Goal: Task Accomplishment & Management: Manage account settings

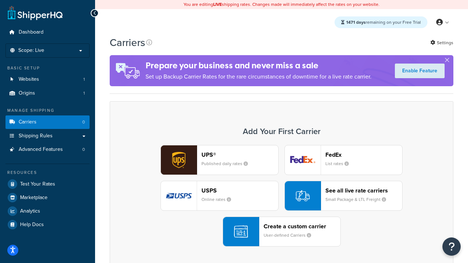
click at [281, 196] on div "UPS® Published daily rates FedEx List rates USPS Online rates See all live rate…" at bounding box center [281, 196] width 328 height 102
click at [364, 155] on header "FedEx" at bounding box center [363, 154] width 77 height 7
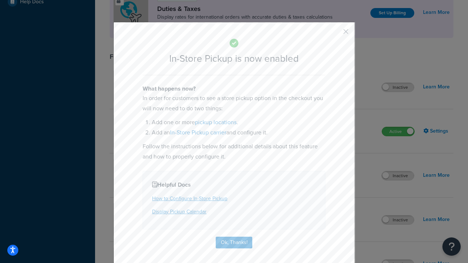
click at [335, 34] on button "button" at bounding box center [335, 34] width 2 height 2
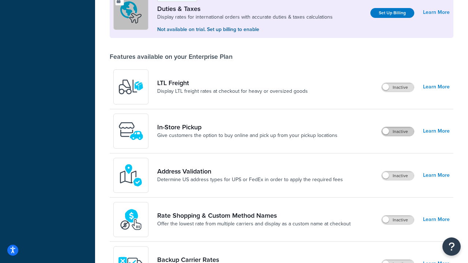
scroll to position [223, 0]
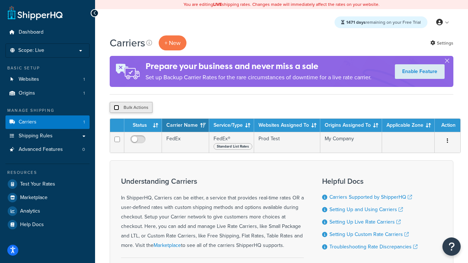
click at [116, 108] on input "checkbox" at bounding box center [116, 107] width 5 height 5
checkbox input "true"
click at [197, 108] on button "Delete" at bounding box center [194, 107] width 25 height 11
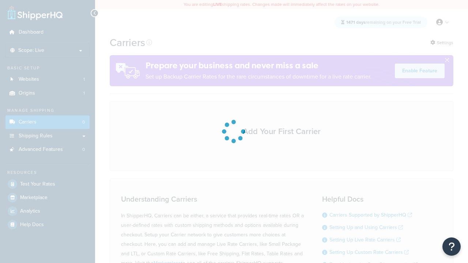
scroll to position [64, 0]
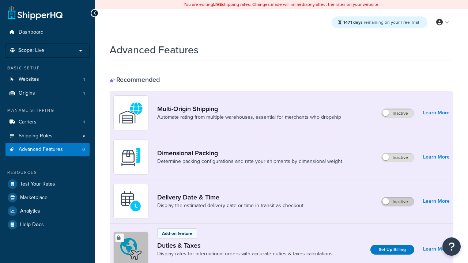
click at [398, 202] on label "Inactive" at bounding box center [397, 201] width 32 height 9
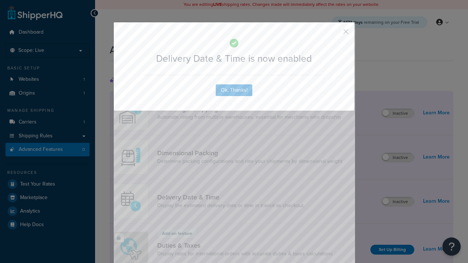
click at [335, 33] on button "button" at bounding box center [335, 34] width 2 height 2
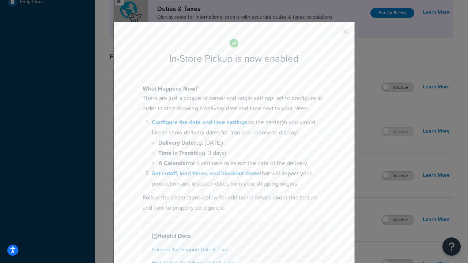
click at [335, 34] on button "button" at bounding box center [335, 34] width 2 height 2
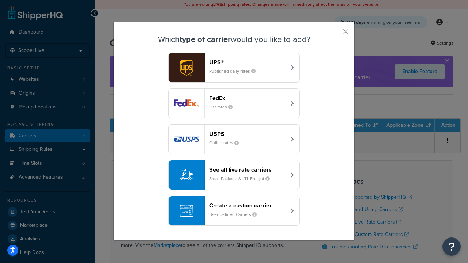
click at [234, 211] on div "Create a custom carrier User-defined Carriers" at bounding box center [247, 211] width 76 height 18
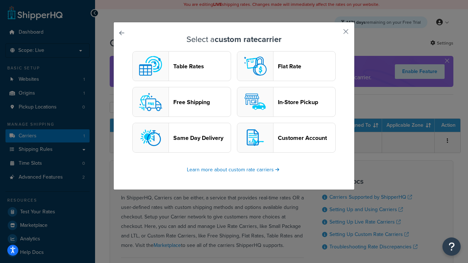
click at [286, 102] on header "In-Store Pickup" at bounding box center [306, 102] width 57 height 7
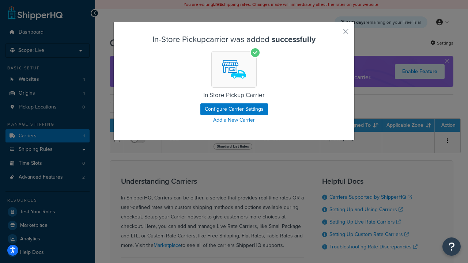
click at [335, 34] on button "button" at bounding box center [335, 34] width 2 height 2
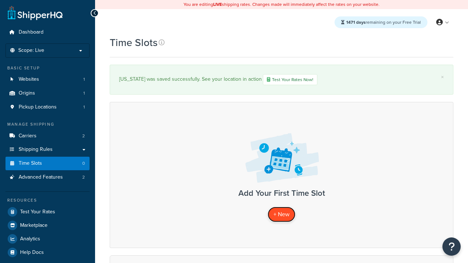
click at [281, 214] on span "+ New" at bounding box center [281, 214] width 16 height 8
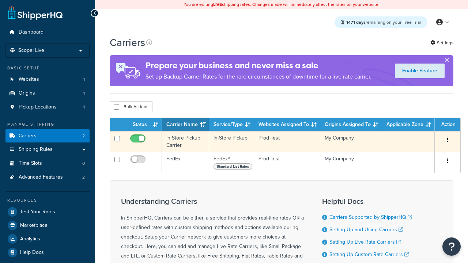
click at [447, 141] on icon "button" at bounding box center [446, 139] width 1 height 5
click at [0, 0] on link "Delete" at bounding box center [0, 0] width 0 height 0
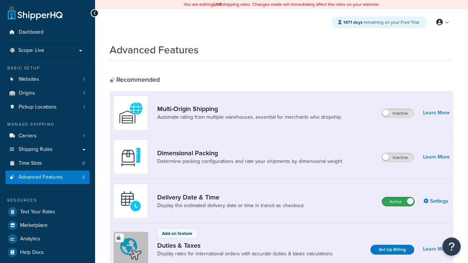
click at [398, 197] on label "Active" at bounding box center [398, 201] width 32 height 9
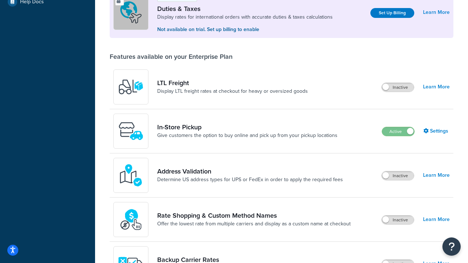
scroll to position [223, 0]
